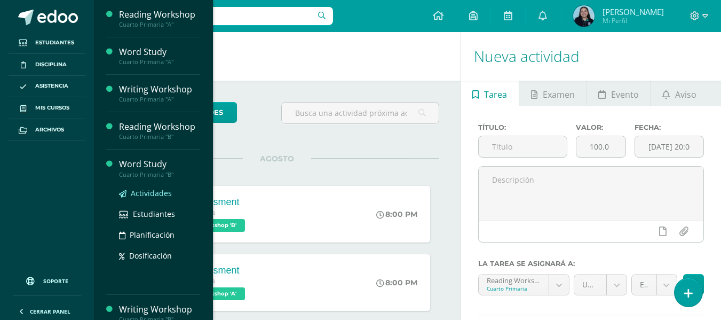
click at [159, 195] on span "Actividades" at bounding box center [151, 193] width 41 height 10
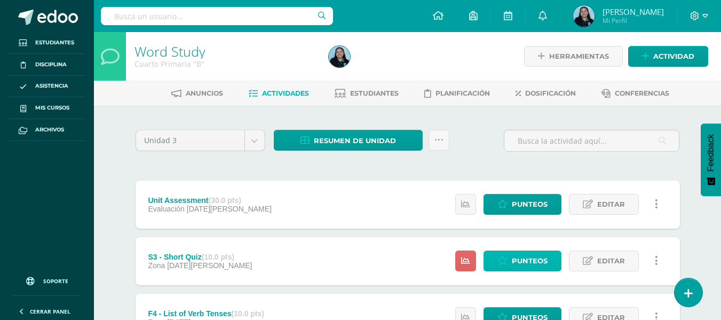
click at [543, 260] on span "Punteos" at bounding box center [530, 261] width 36 height 20
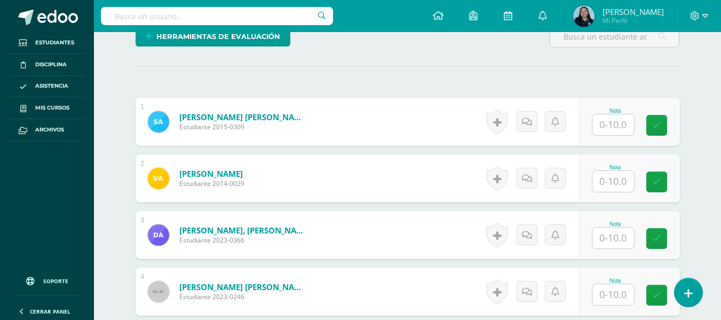
scroll to position [274, 0]
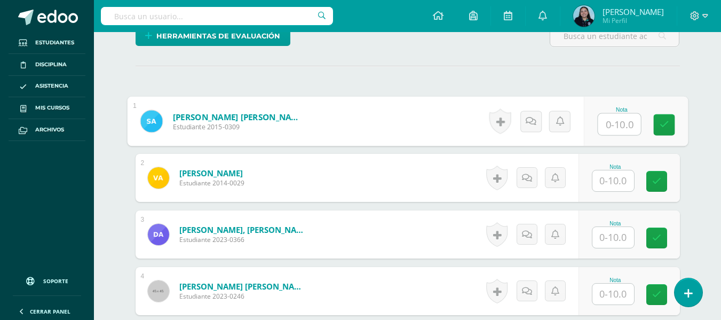
click at [602, 121] on input "text" at bounding box center [619, 124] width 43 height 21
type input "10"
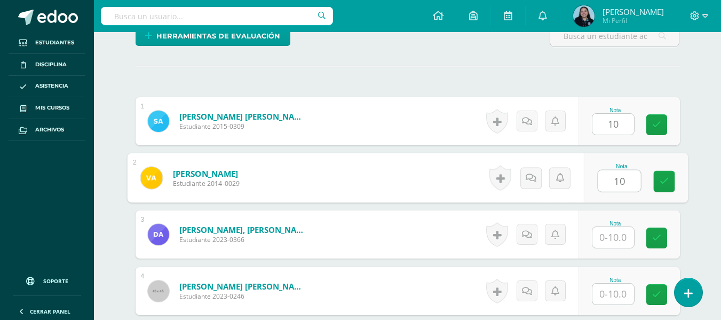
type input "10"
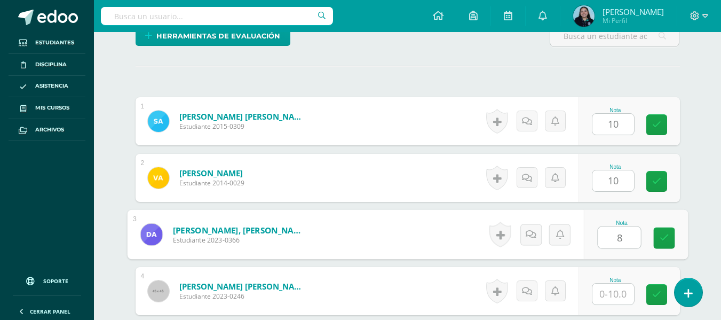
type input "8"
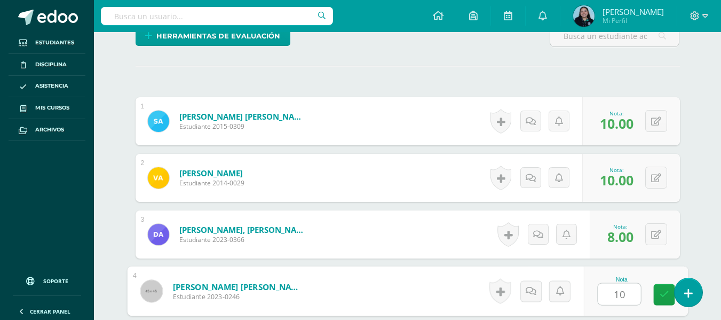
type input "10"
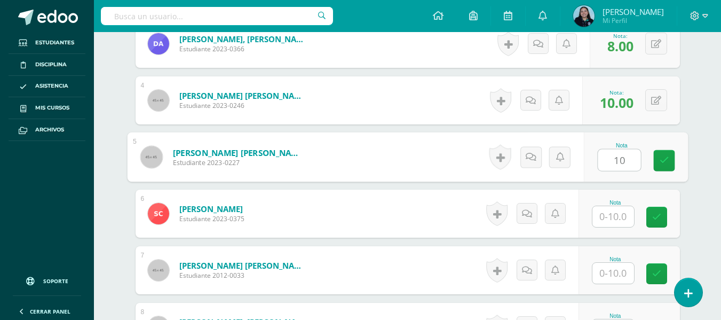
type input "10"
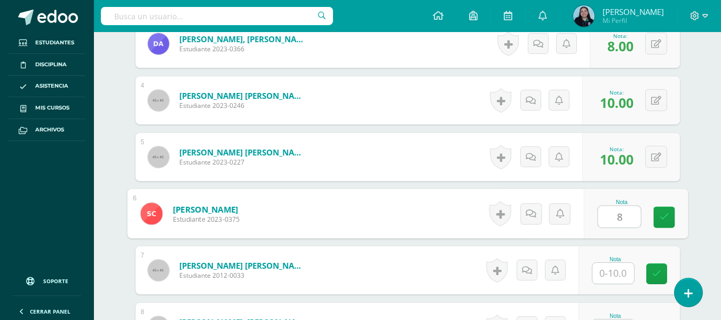
type input "8"
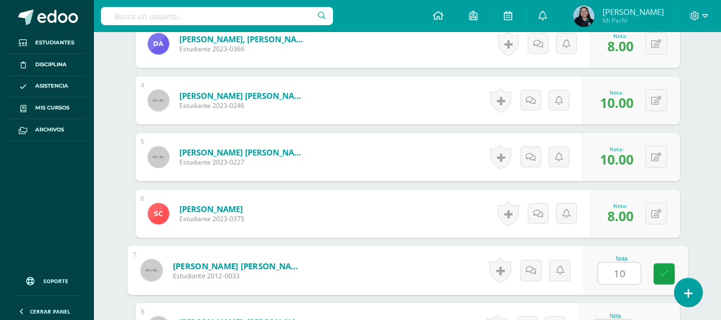
type input "10"
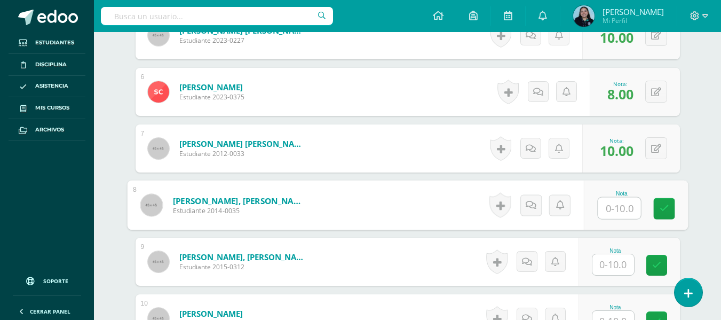
scroll to position [587, 0]
type input "8"
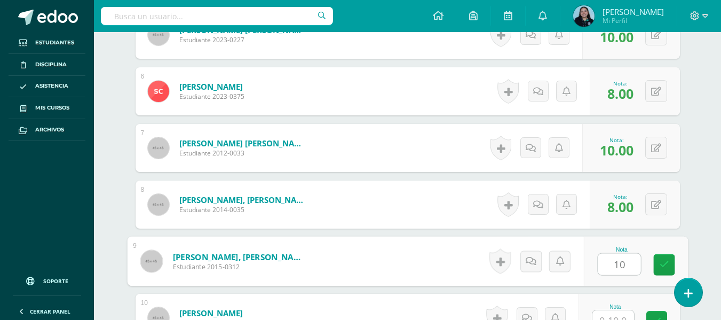
type input "10"
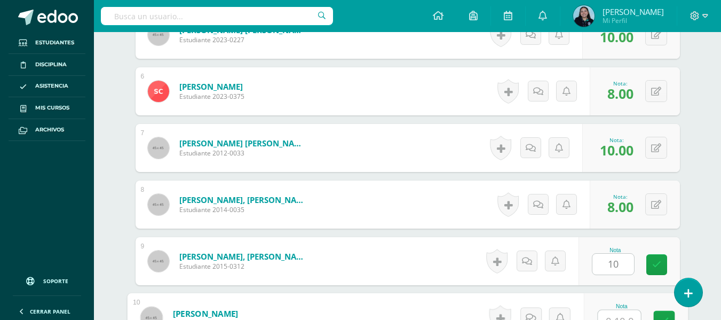
scroll to position [598, 0]
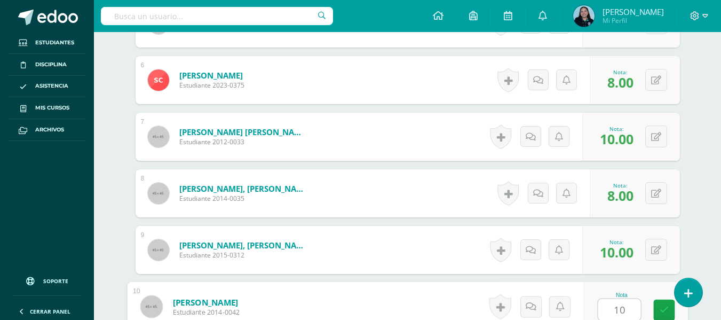
type input "10"
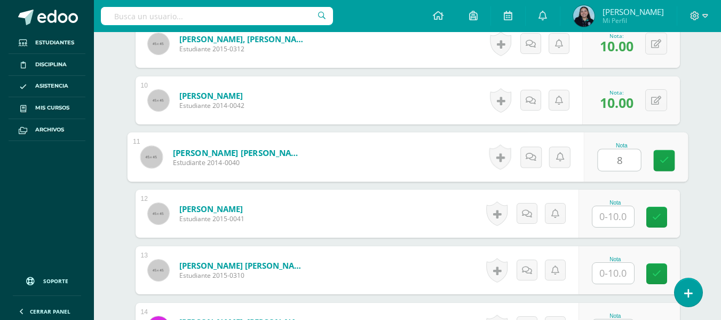
type input "8"
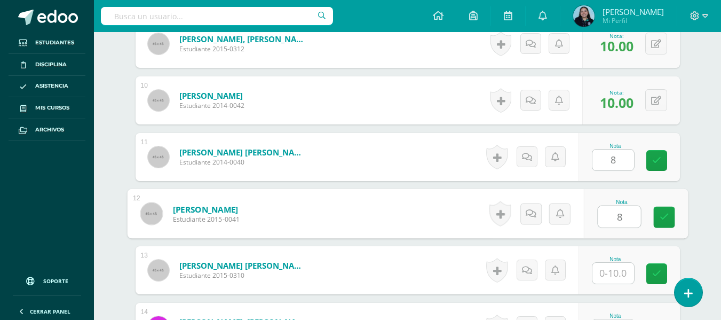
type input "8"
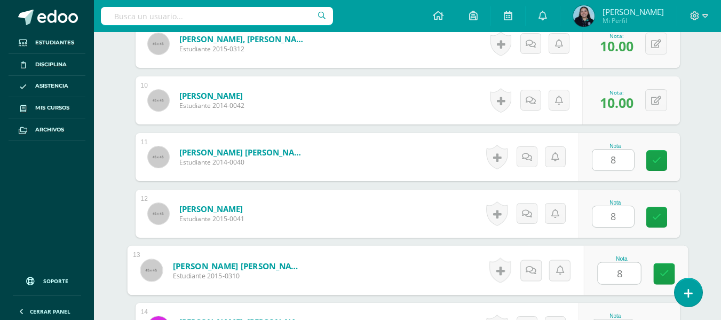
type input "8"
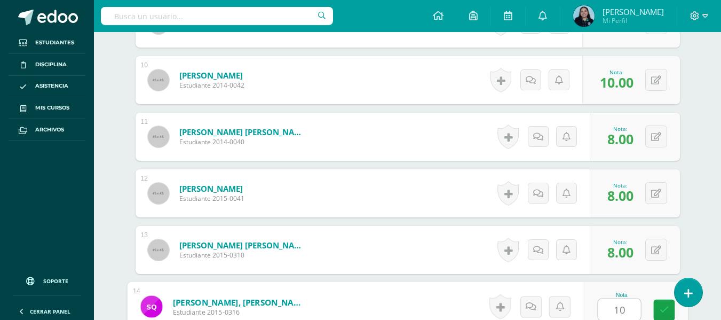
type input "10"
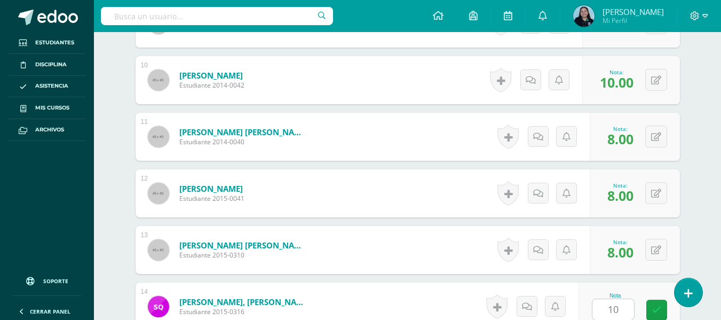
scroll to position [1031, 0]
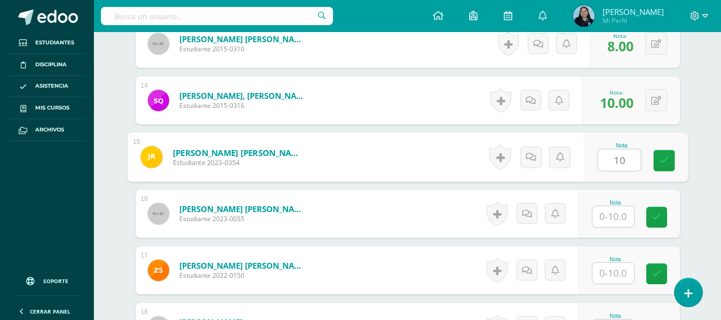
type input "10"
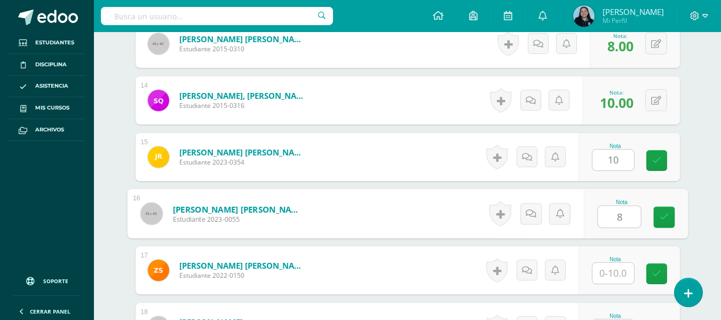
type input "8"
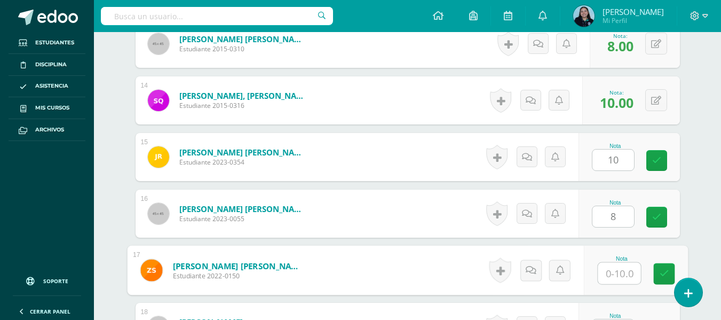
type input "1"
type input "8"
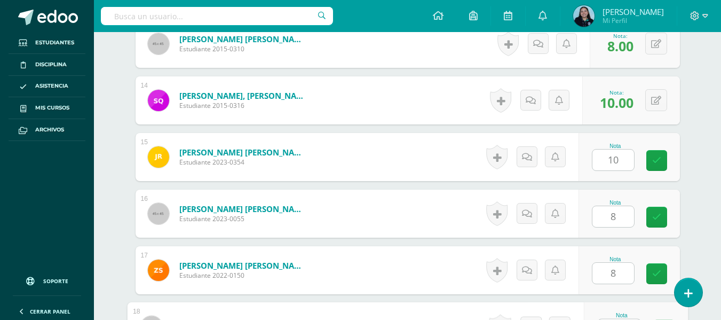
scroll to position [1051, 0]
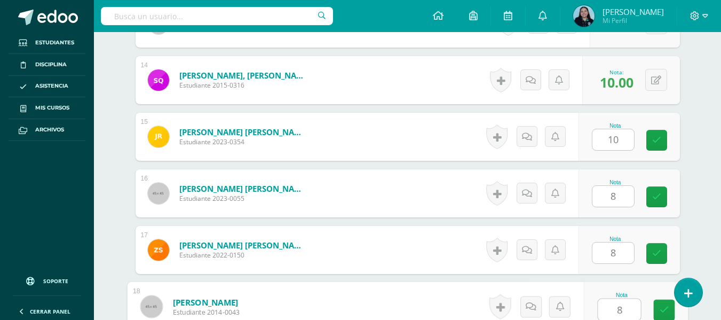
type input "8"
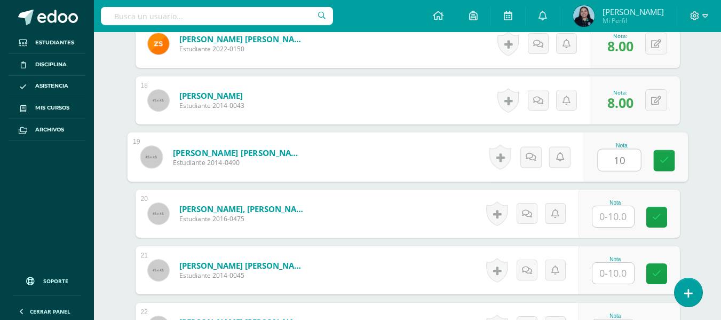
type input "10"
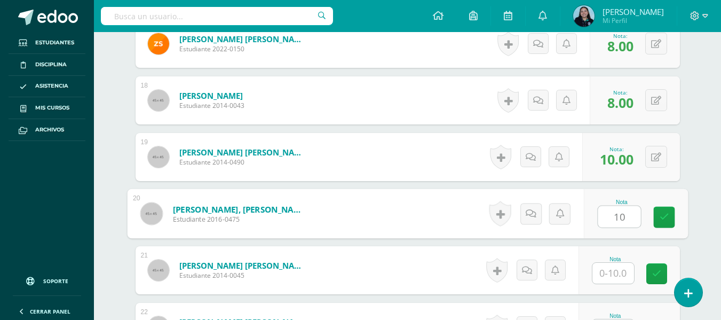
type input "10"
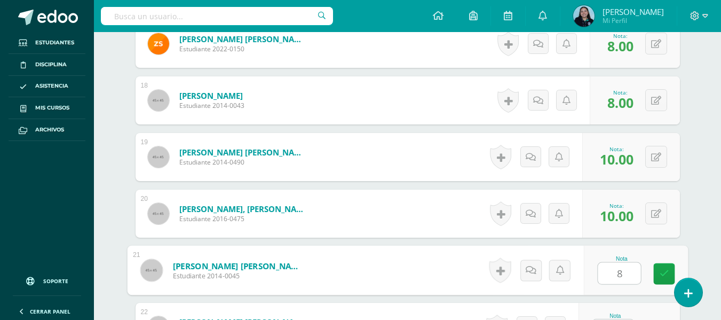
type input "8"
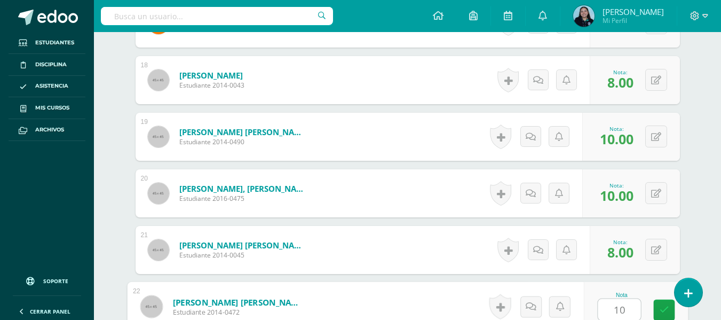
type input "10"
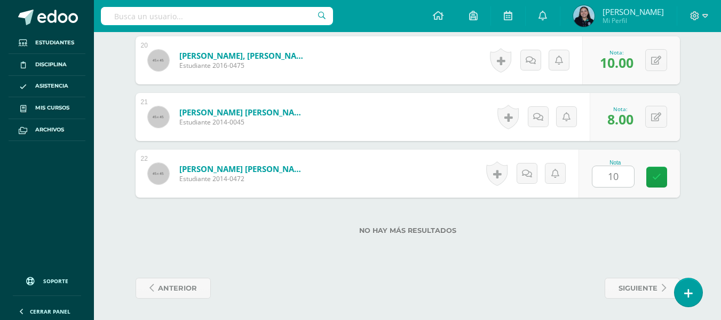
click at [617, 214] on div "No hay más resultados" at bounding box center [408, 223] width 545 height 50
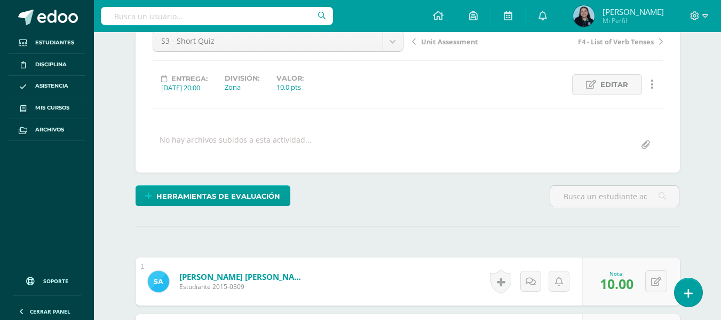
scroll to position [0, 0]
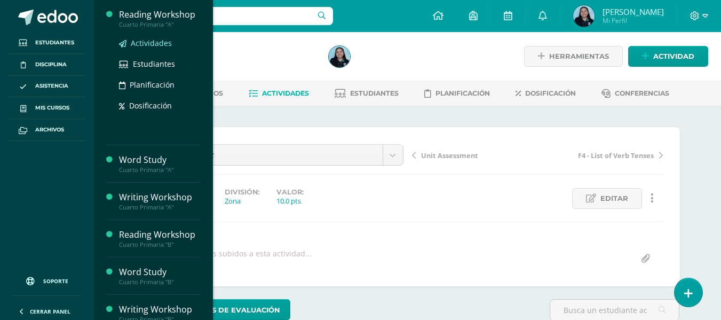
click at [160, 41] on span "Actividades" at bounding box center [151, 43] width 41 height 10
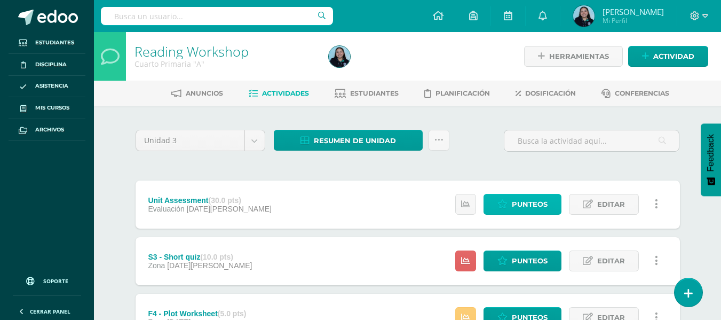
click at [534, 202] on span "Punteos" at bounding box center [530, 204] width 36 height 20
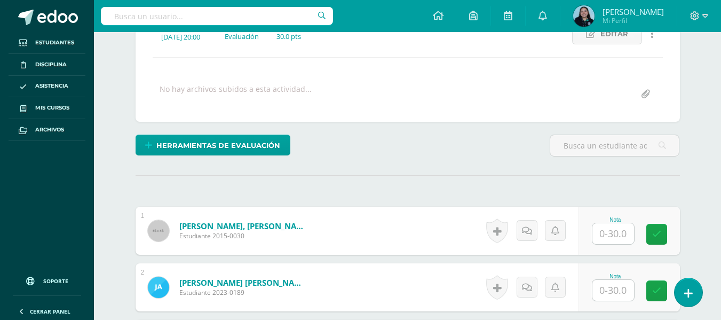
scroll to position [165, 0]
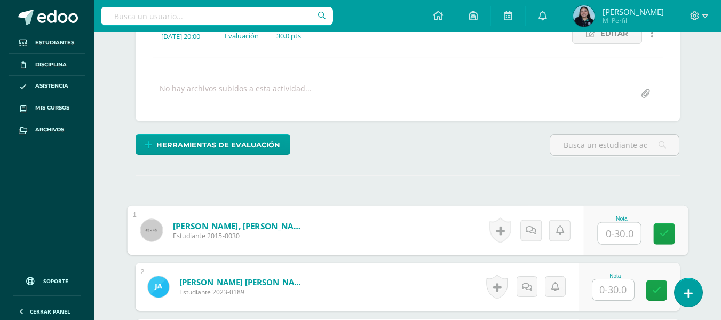
click at [631, 234] on input "text" at bounding box center [619, 233] width 43 height 21
type input "20"
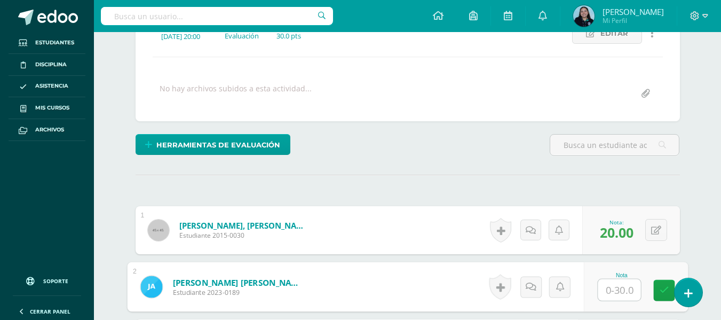
click at [608, 288] on input "text" at bounding box center [619, 289] width 43 height 21
type input "18"
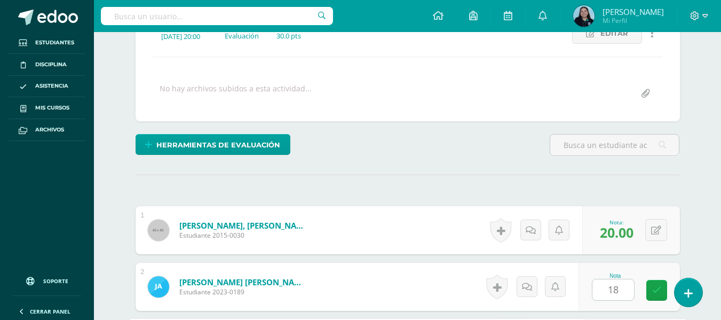
scroll to position [351, 0]
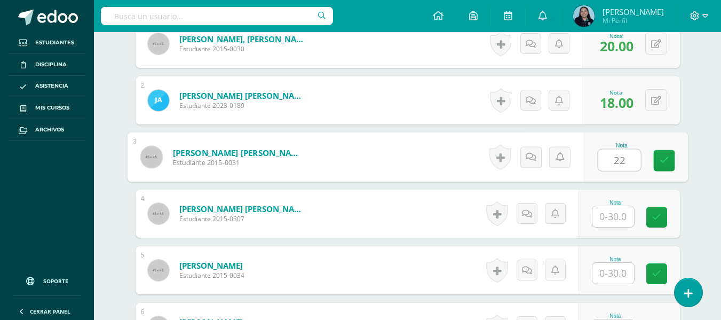
type input "22"
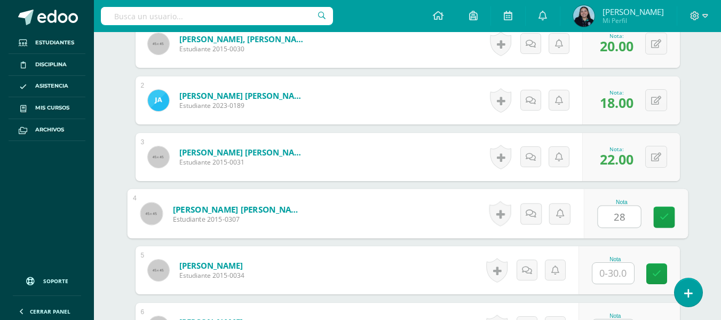
type input "28"
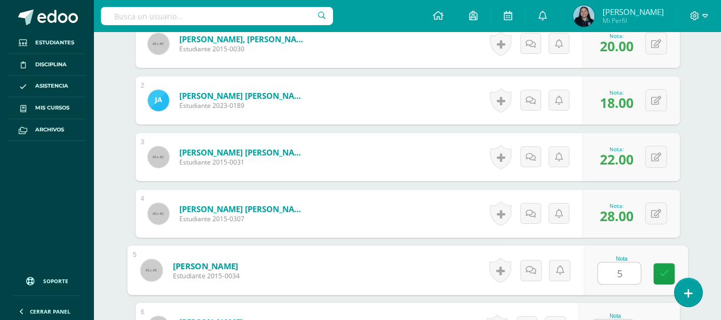
type input "5"
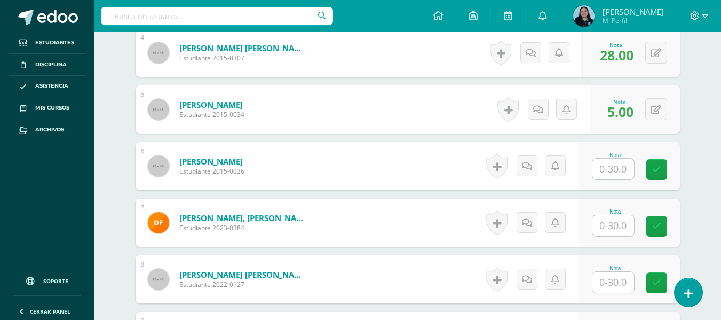
scroll to position [513, 0]
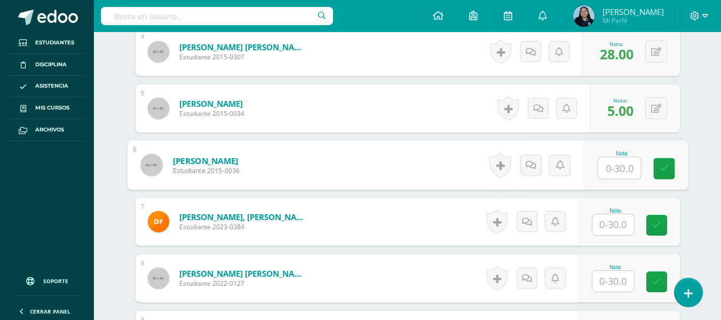
click at [625, 168] on input "text" at bounding box center [619, 168] width 43 height 21
type input "22"
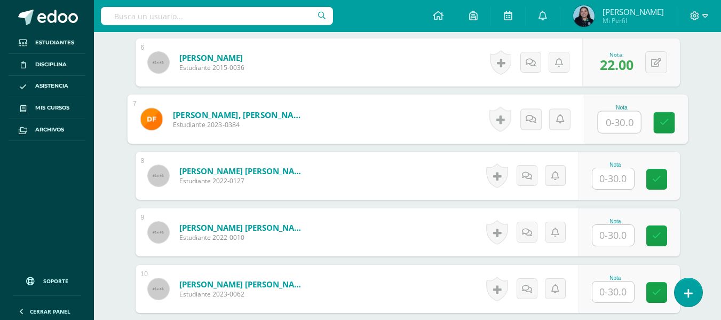
scroll to position [616, 0]
type input "11"
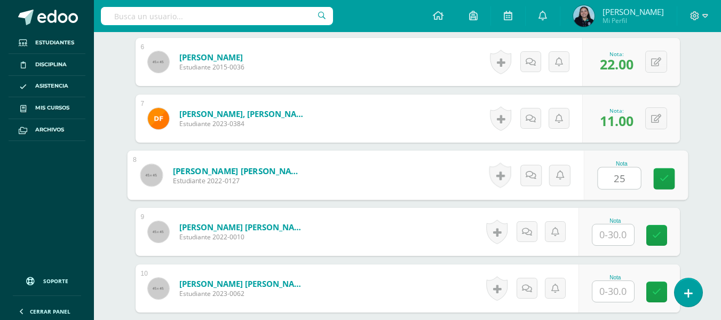
type input "25"
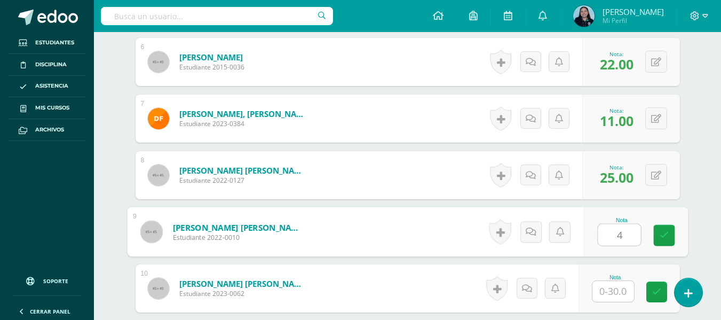
type input "4"
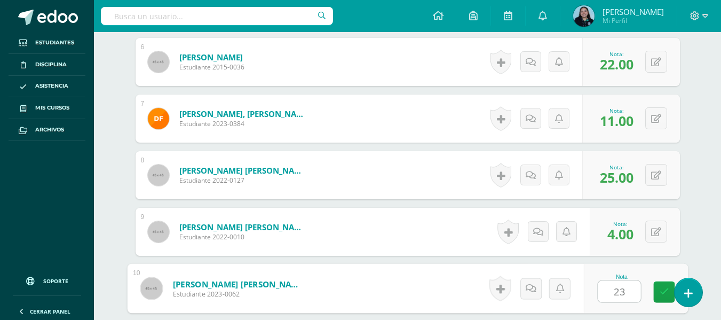
type input "23"
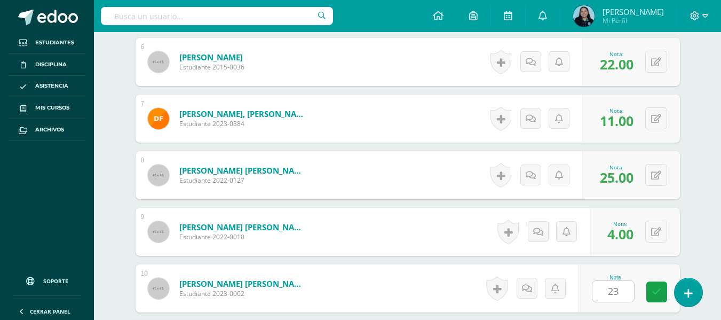
scroll to position [804, 0]
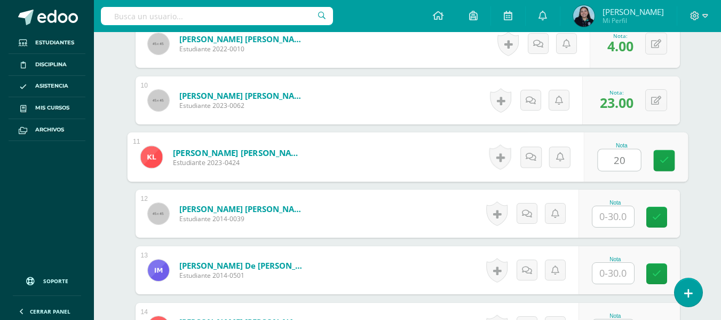
type input "20"
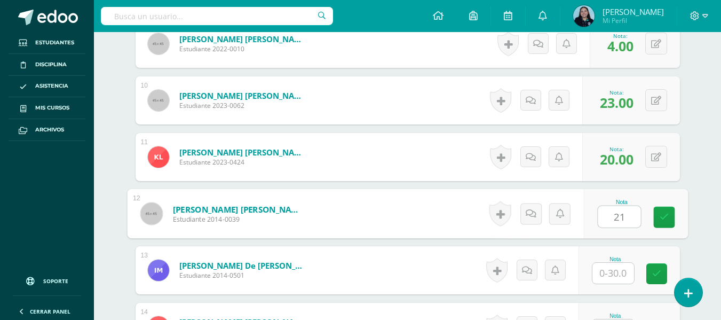
type input "21"
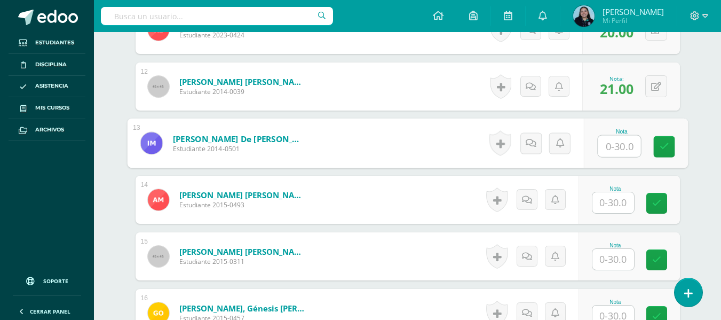
scroll to position [932, 0]
type input "8"
